Goal: Task Accomplishment & Management: Manage account settings

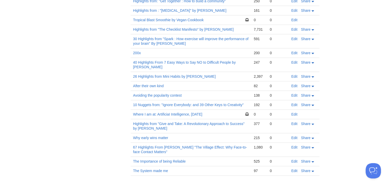
scroll to position [620, 0]
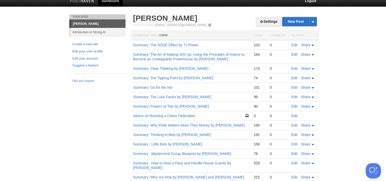
scroll to position [0, 0]
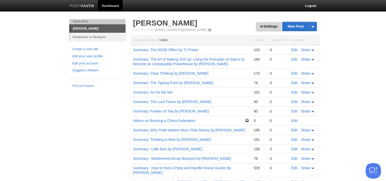
click at [267, 28] on link "Settings" at bounding box center [268, 26] width 25 height 9
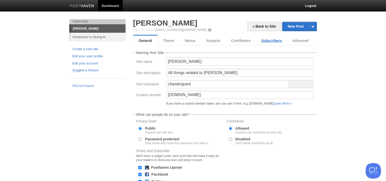
click at [268, 41] on link "Subscribers" at bounding box center [271, 40] width 31 height 10
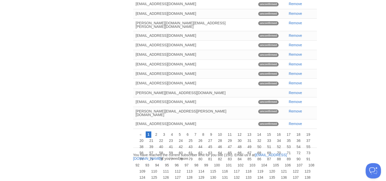
scroll to position [92, 0]
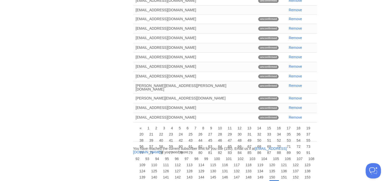
click at [342, 113] on body "Dashboard Logout Your Sites [PERSON_NAME] Introduction to Strong AI Create a ne…" at bounding box center [193, 36] width 386 height 256
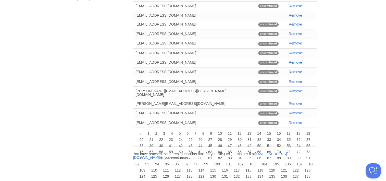
scroll to position [92, 0]
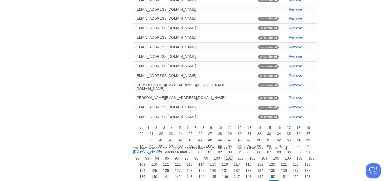
click at [230, 155] on link "101" at bounding box center [228, 158] width 9 height 6
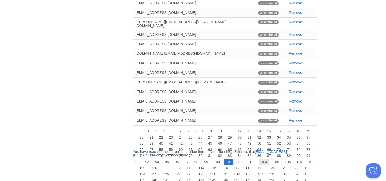
scroll to position [93, 0]
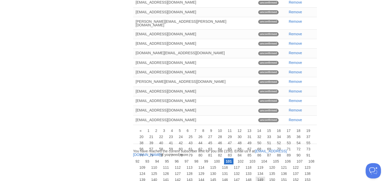
click at [256, 176] on link "149" at bounding box center [260, 179] width 9 height 6
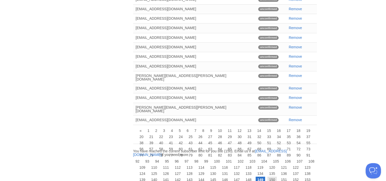
click at [267, 176] on link "150" at bounding box center [271, 179] width 9 height 6
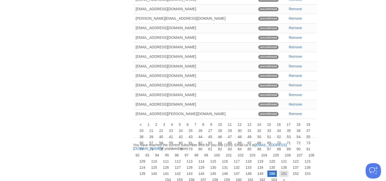
click at [279, 171] on link "151" at bounding box center [283, 173] width 9 height 6
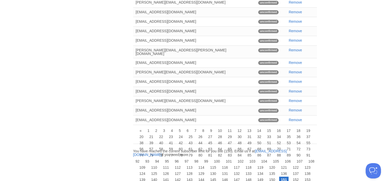
click at [289, 133] on ul "« 1 2 3 4 5 6 7 8 9 10 11 12 13 14 15 16 17 18 19 20 21 22 23 24 25 26 27 28 29…" at bounding box center [224, 130] width 185 height 6
click at [291, 176] on link "152" at bounding box center [295, 179] width 9 height 6
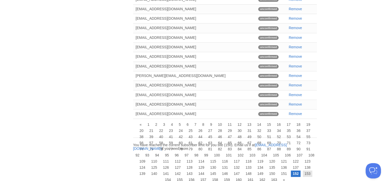
click at [303, 170] on link "153" at bounding box center [307, 173] width 9 height 6
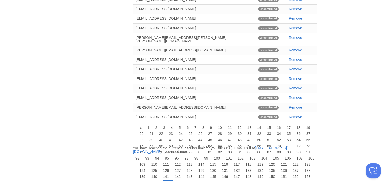
click at [343, 116] on body "Dashboard Logout Your Sites [PERSON_NAME] Introduction to Strong AI Create a ne…" at bounding box center [193, 35] width 386 height 256
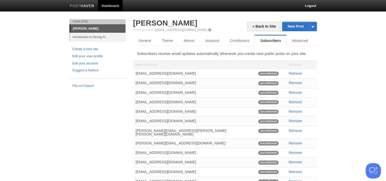
scroll to position [0, 0]
click at [90, 27] on link "[PERSON_NAME]" at bounding box center [97, 28] width 55 height 8
click at [153, 40] on link "General" at bounding box center [145, 40] width 24 height 10
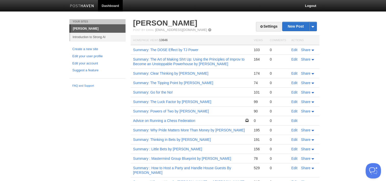
click at [220, 21] on h2 "[PERSON_NAME]" at bounding box center [225, 23] width 184 height 8
